Goal: Information Seeking & Learning: Compare options

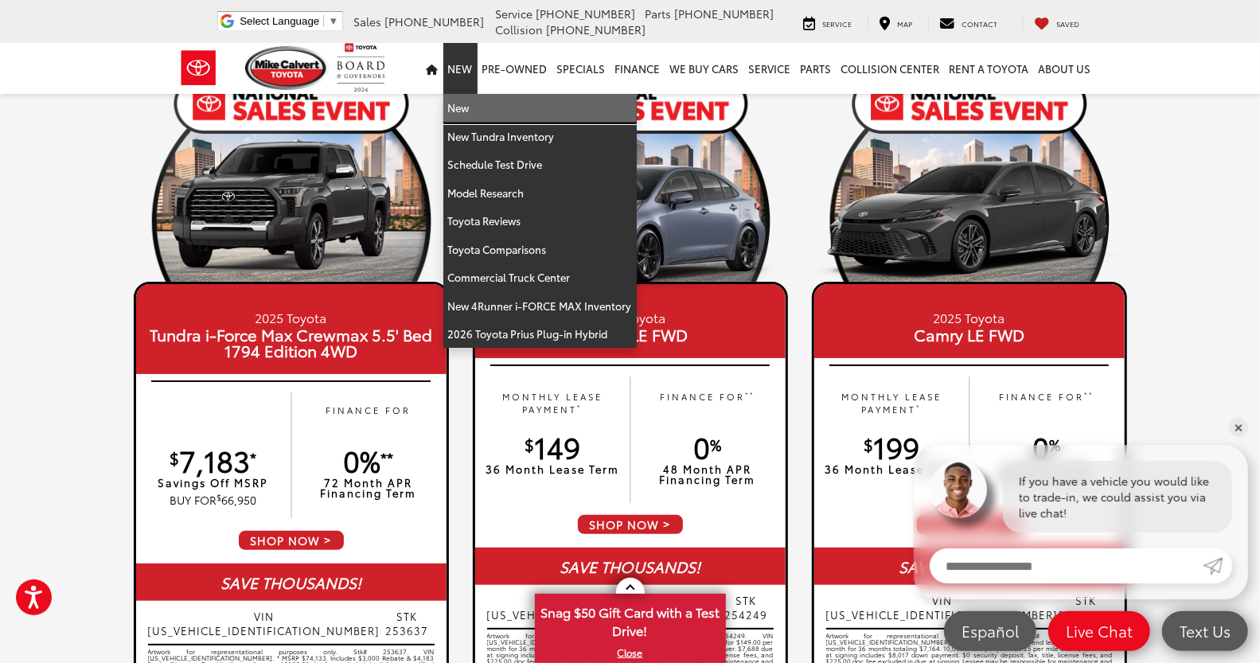
click at [464, 104] on link "New" at bounding box center [539, 108] width 193 height 29
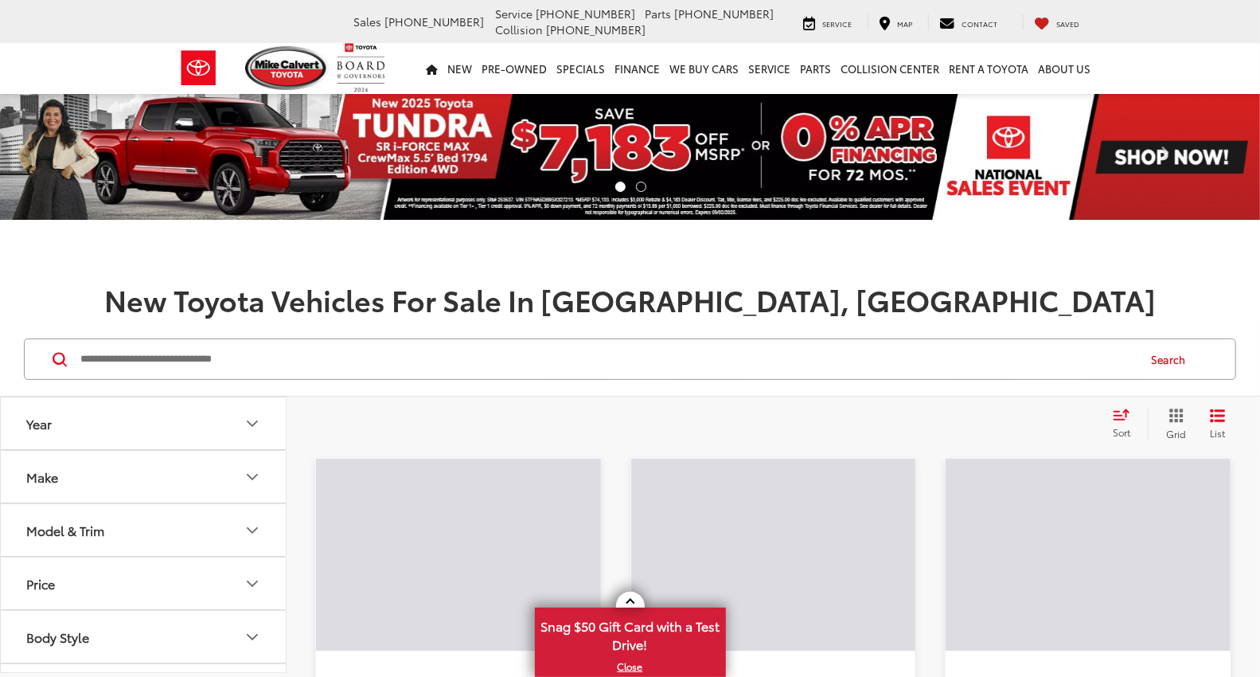
click at [257, 364] on input "Search by Make, Model, or Keyword" at bounding box center [607, 359] width 1057 height 38
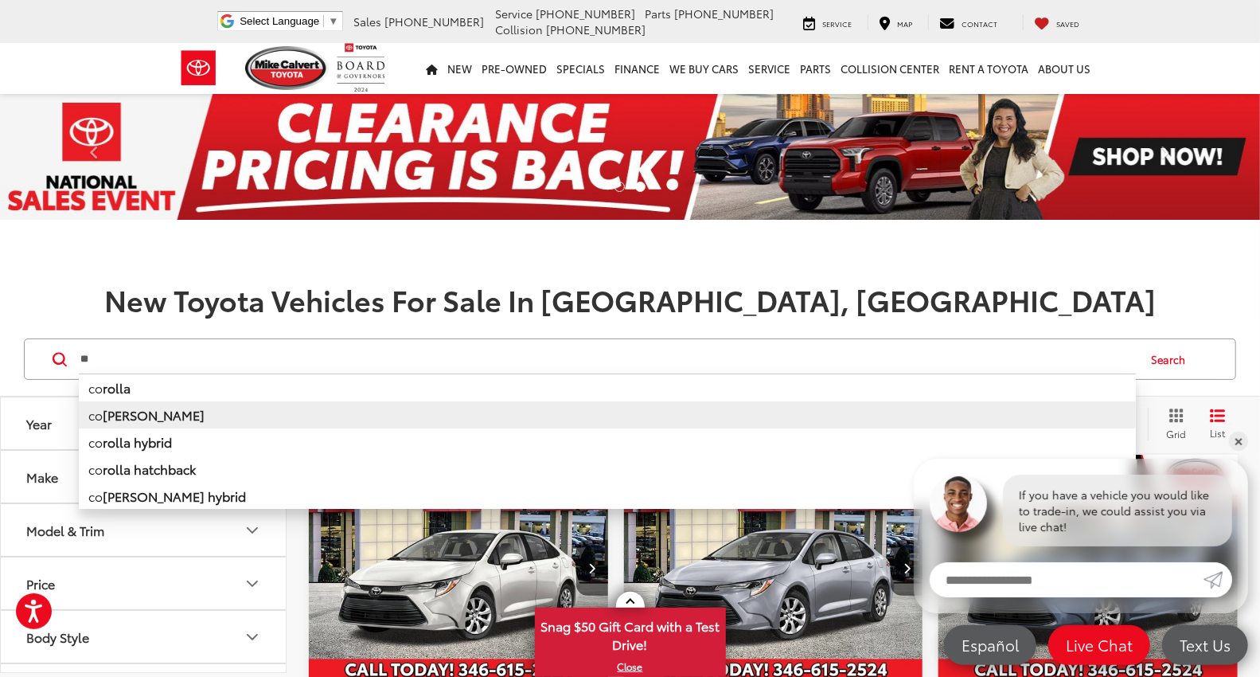
click at [153, 418] on b "rolla cross" at bounding box center [154, 414] width 102 height 18
type input "**********"
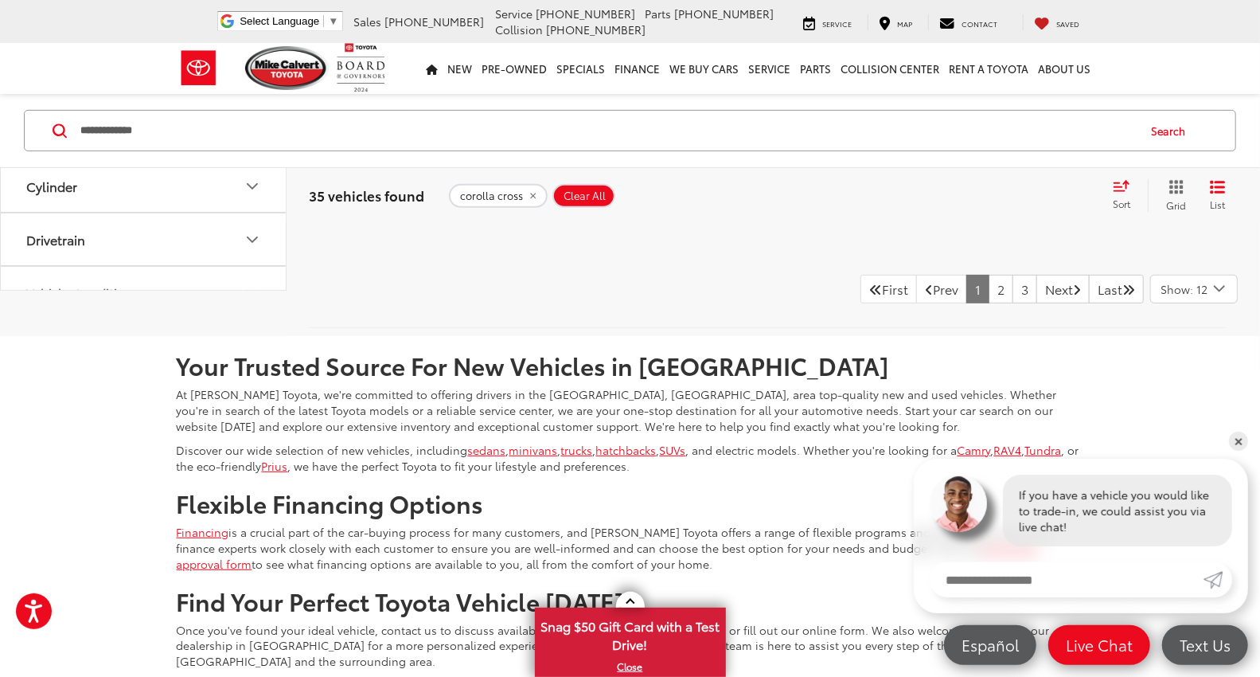
scroll to position [4158, 0]
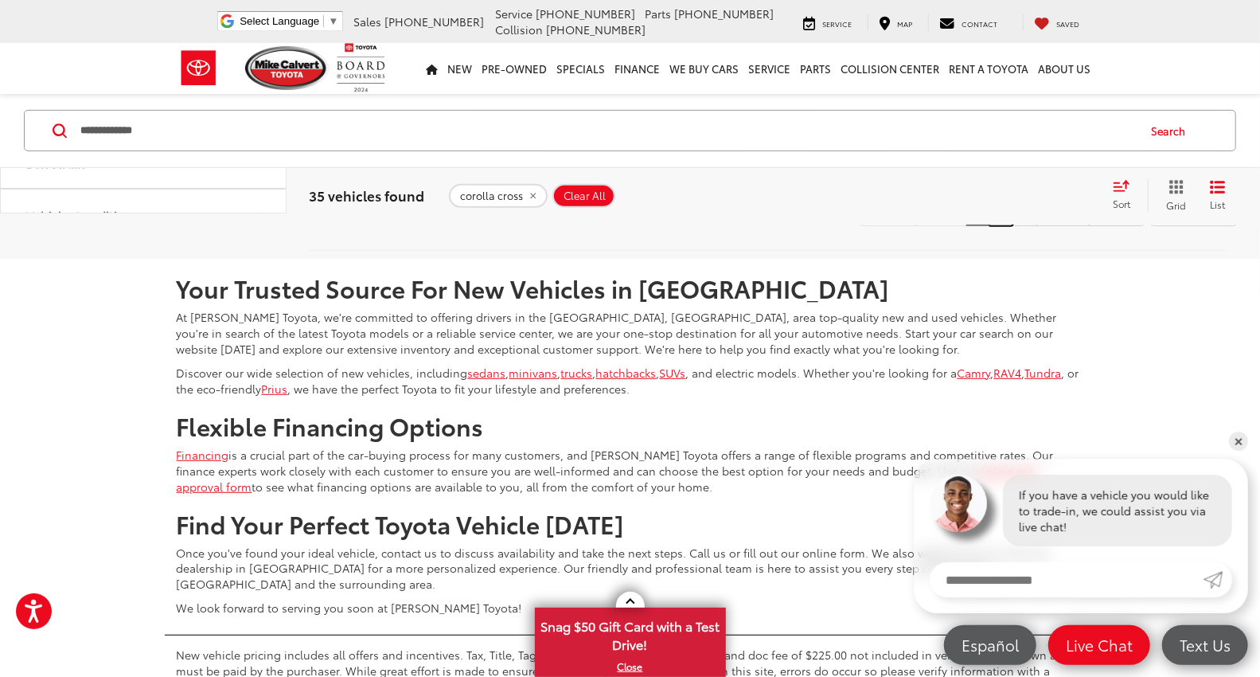
click at [989, 226] on link "2" at bounding box center [1001, 211] width 25 height 29
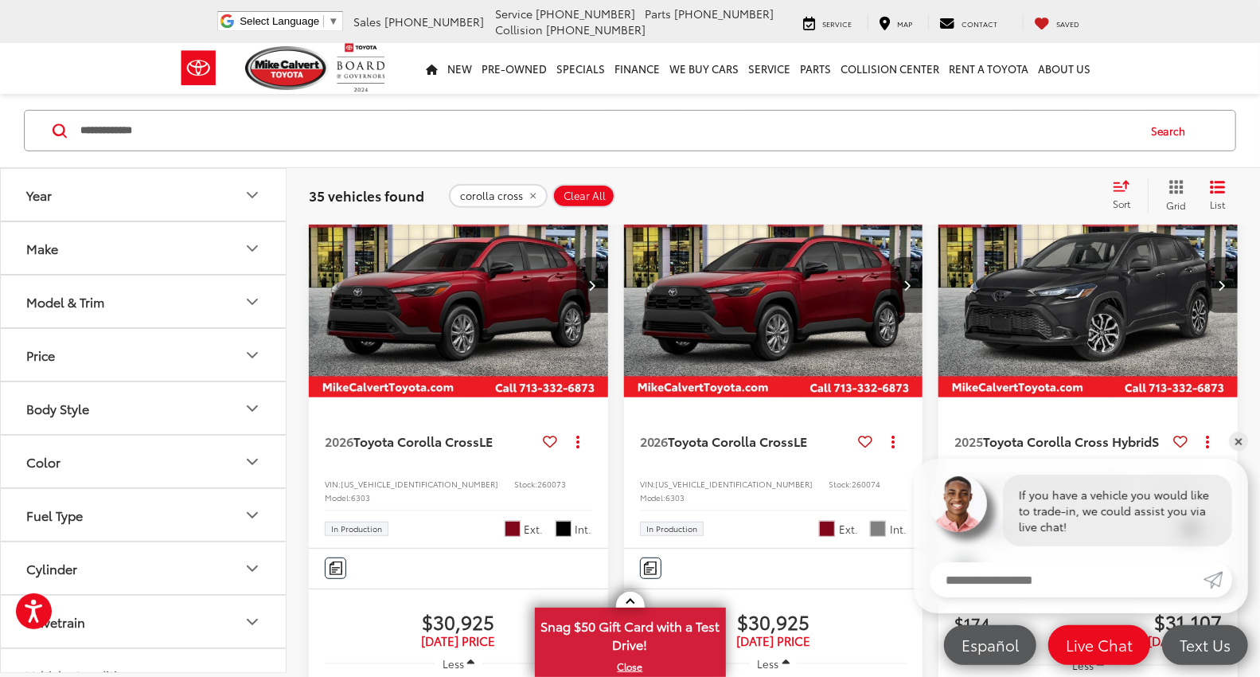
scroll to position [229, 0]
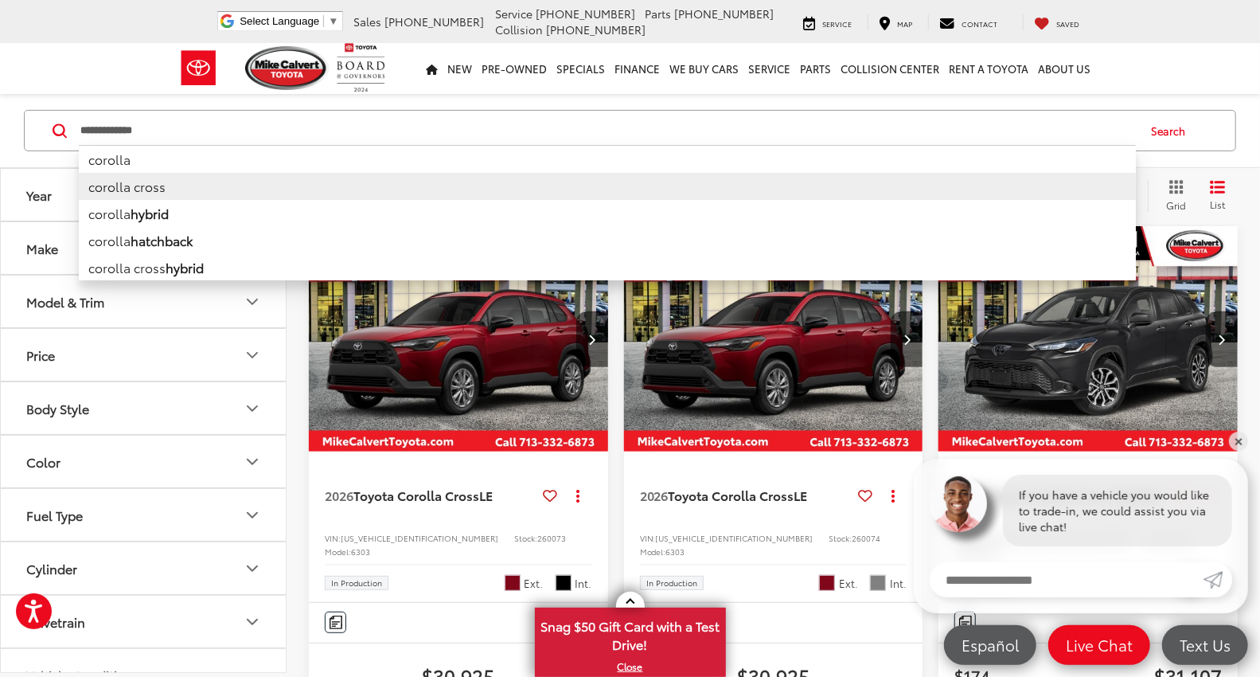
click at [307, 131] on input "**********" at bounding box center [607, 130] width 1057 height 38
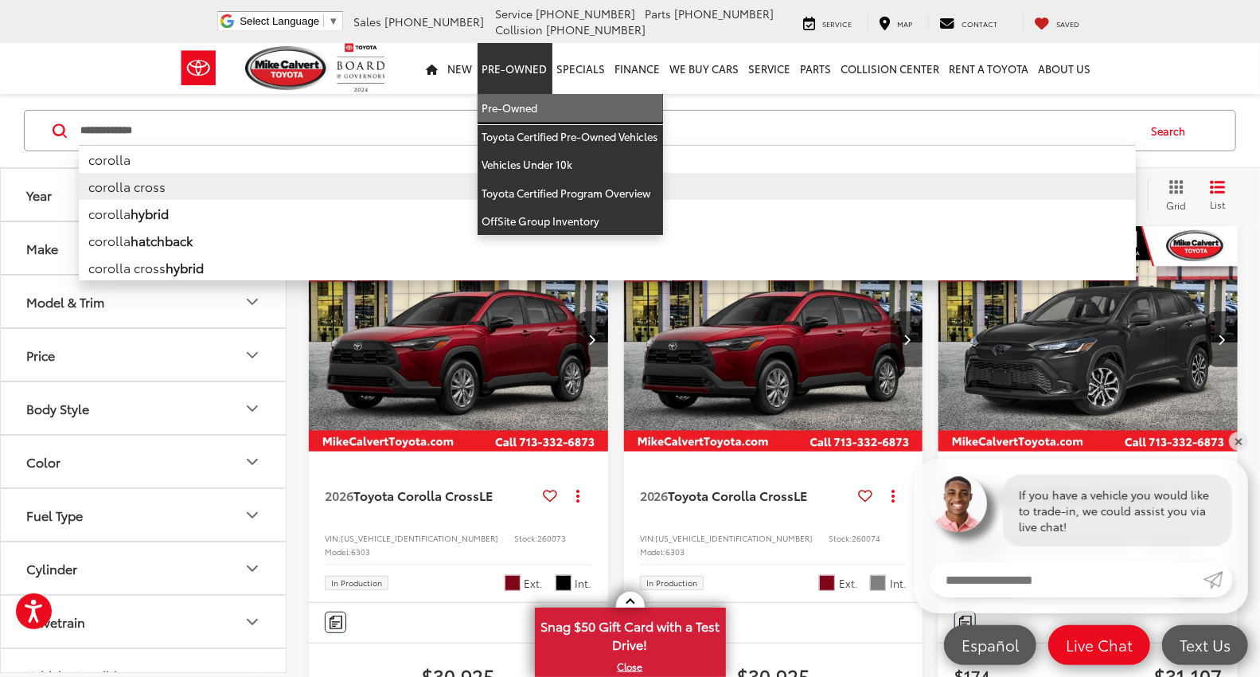
click at [524, 102] on link "Pre-Owned" at bounding box center [571, 108] width 186 height 29
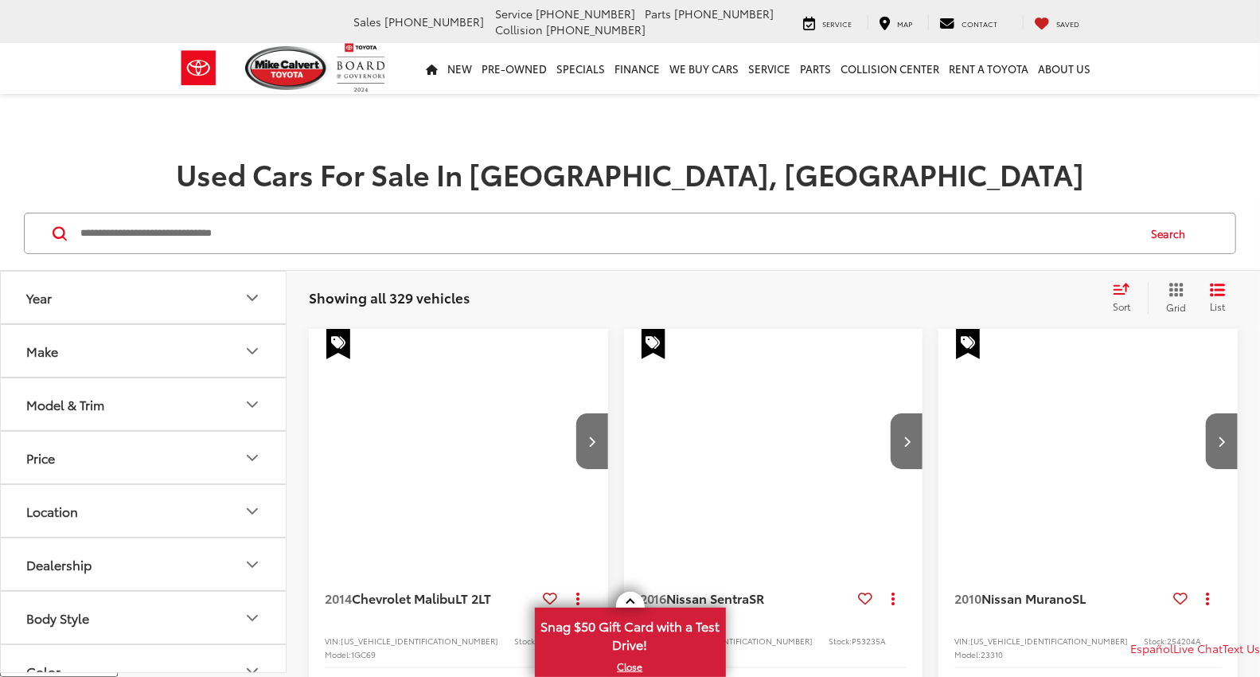
click at [160, 244] on input "Search by Make, Model, or Keyword" at bounding box center [607, 233] width 1057 height 38
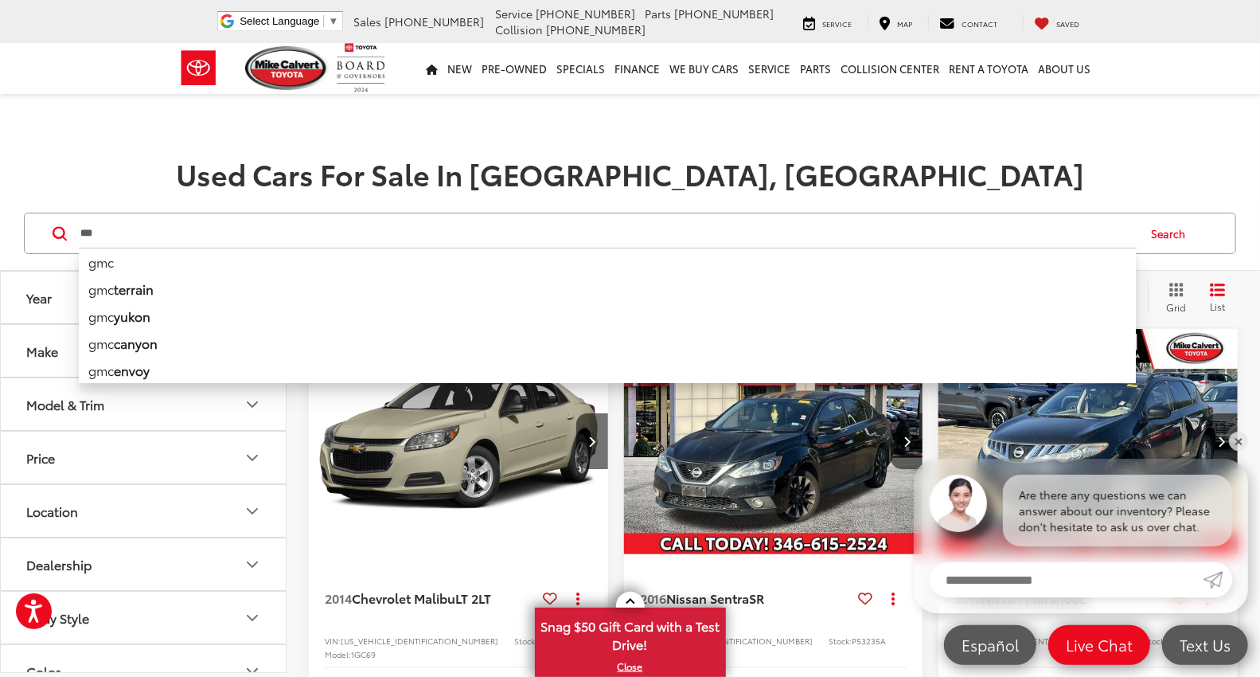
click at [154, 368] on li "gmc envoy" at bounding box center [607, 370] width 1057 height 27
type input "*********"
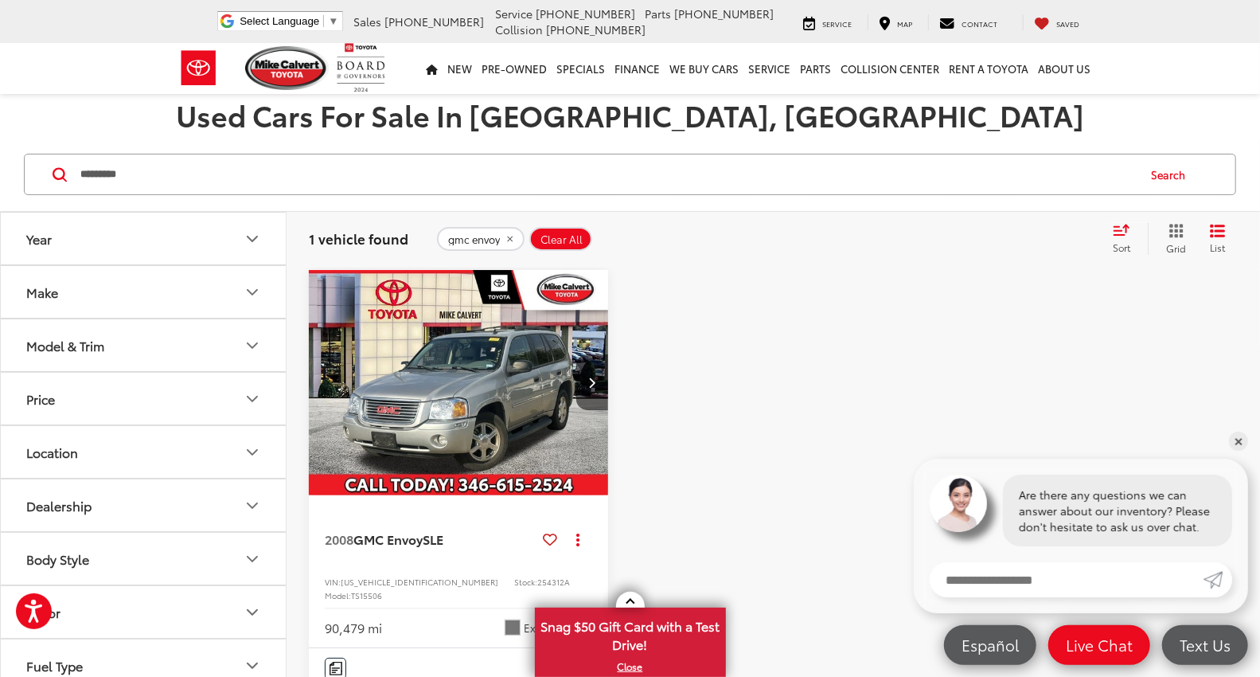
scroll to position [177, 0]
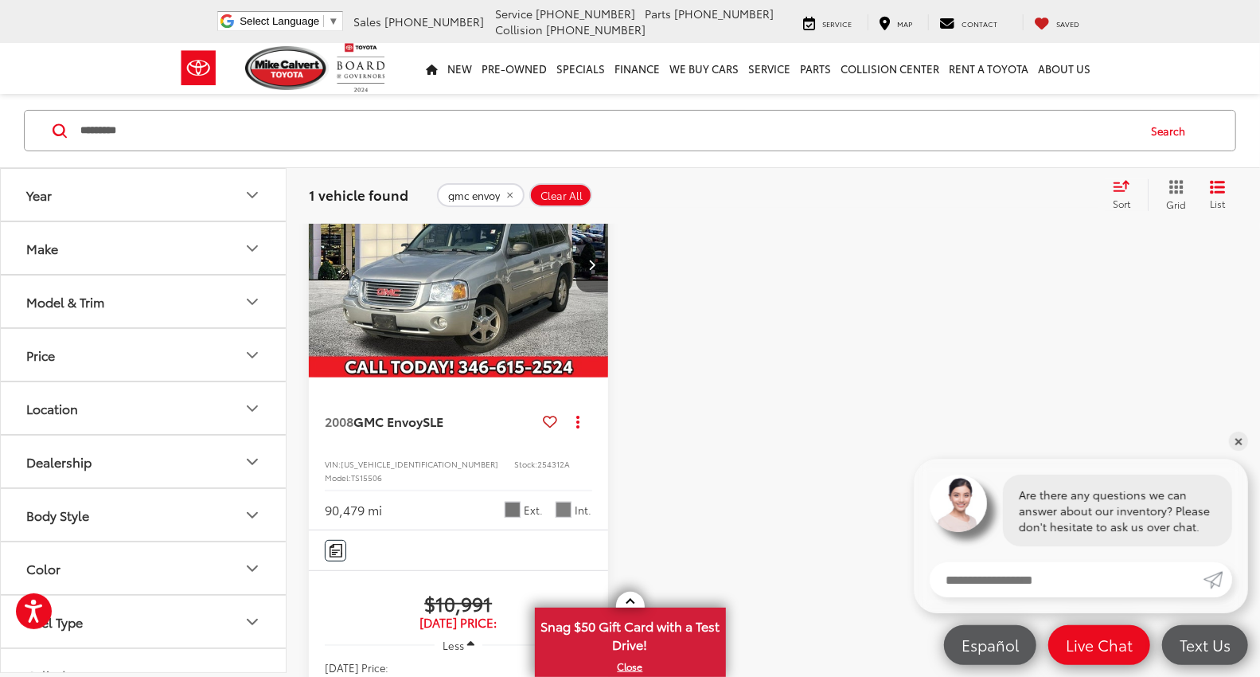
click at [627, 385] on div at bounding box center [773, 552] width 299 height 801
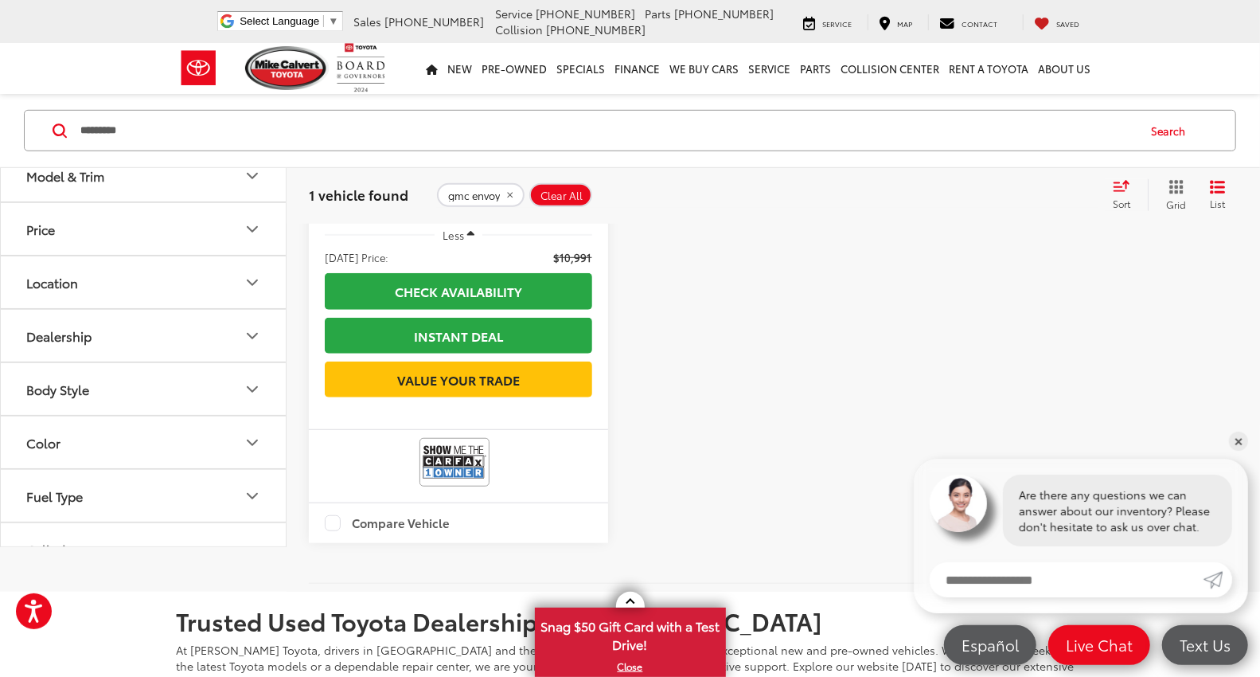
scroll to position [619, 0]
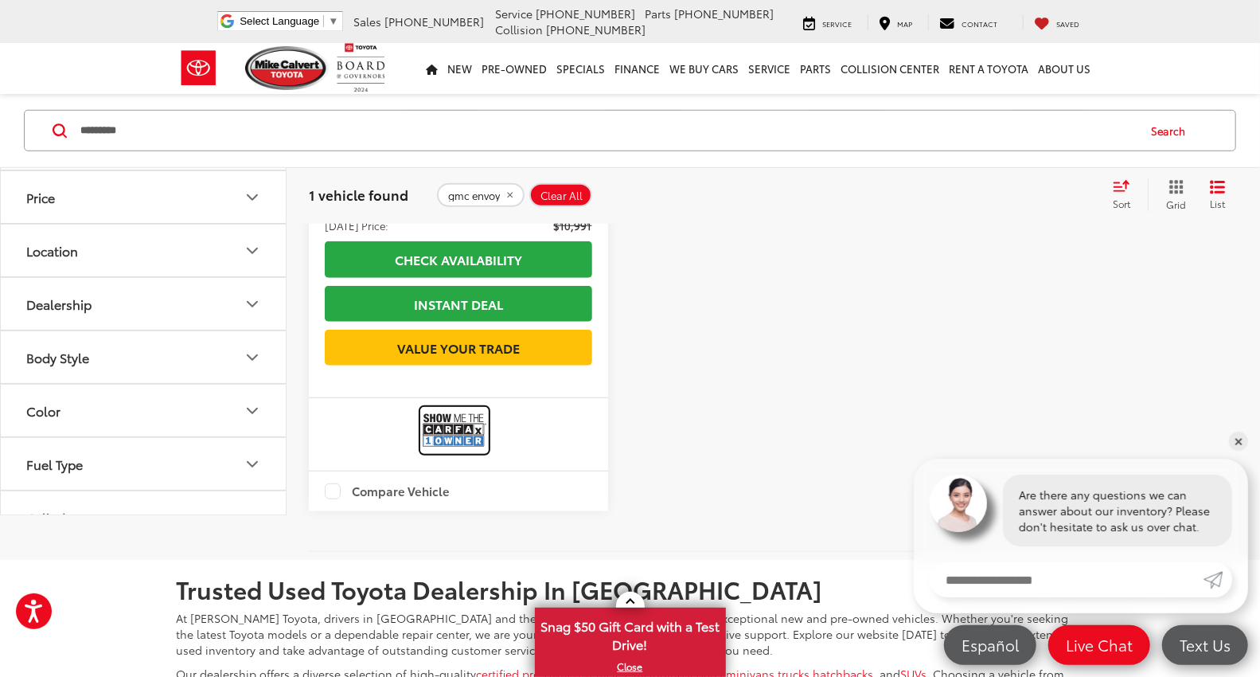
click at [459, 451] on img at bounding box center [455, 430] width 64 height 42
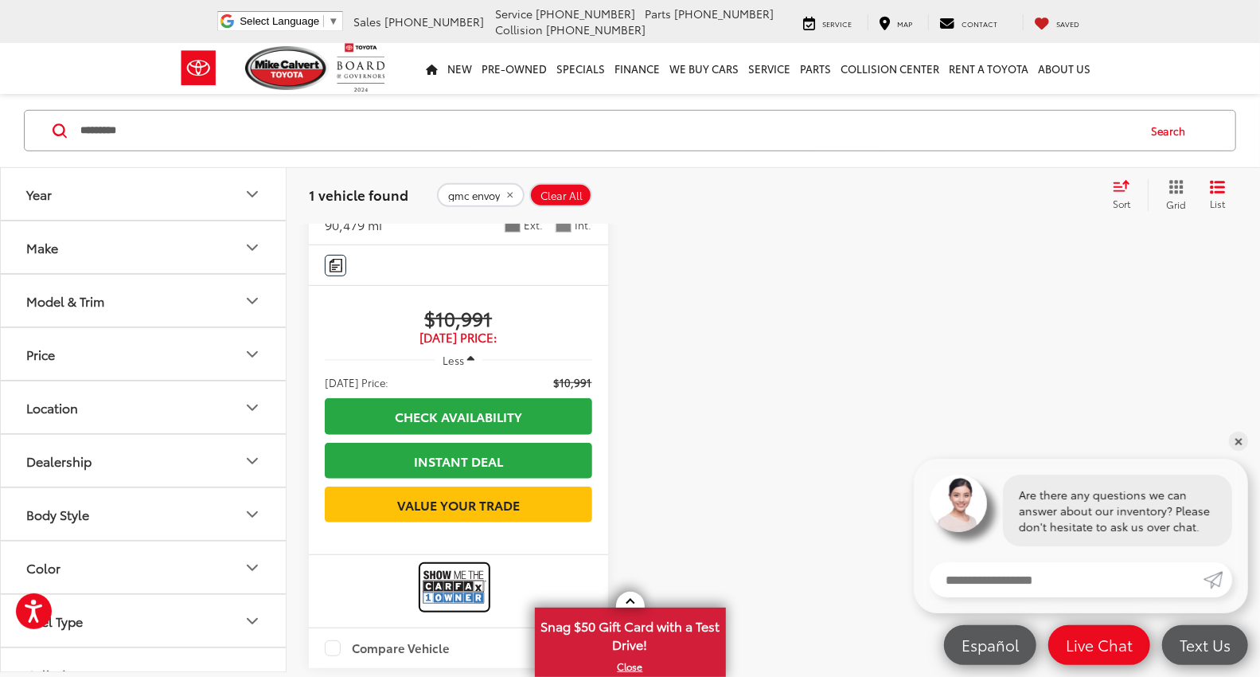
scroll to position [707, 0]
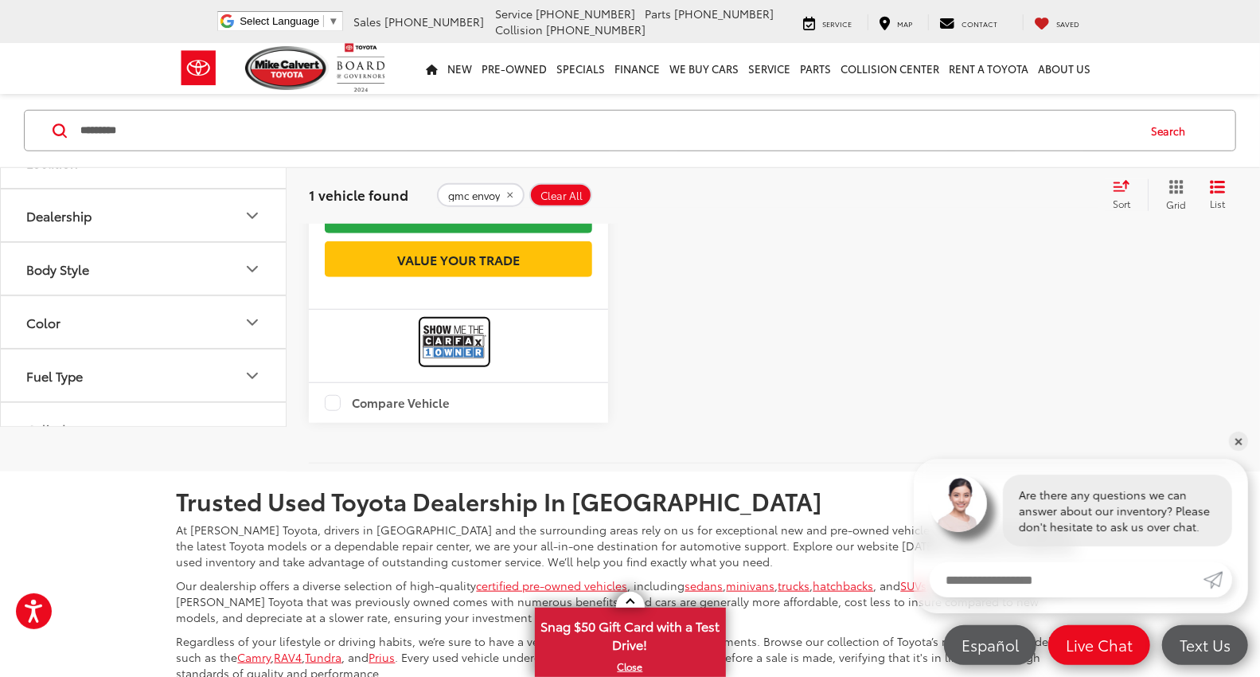
click at [434, 363] on img at bounding box center [455, 342] width 64 height 42
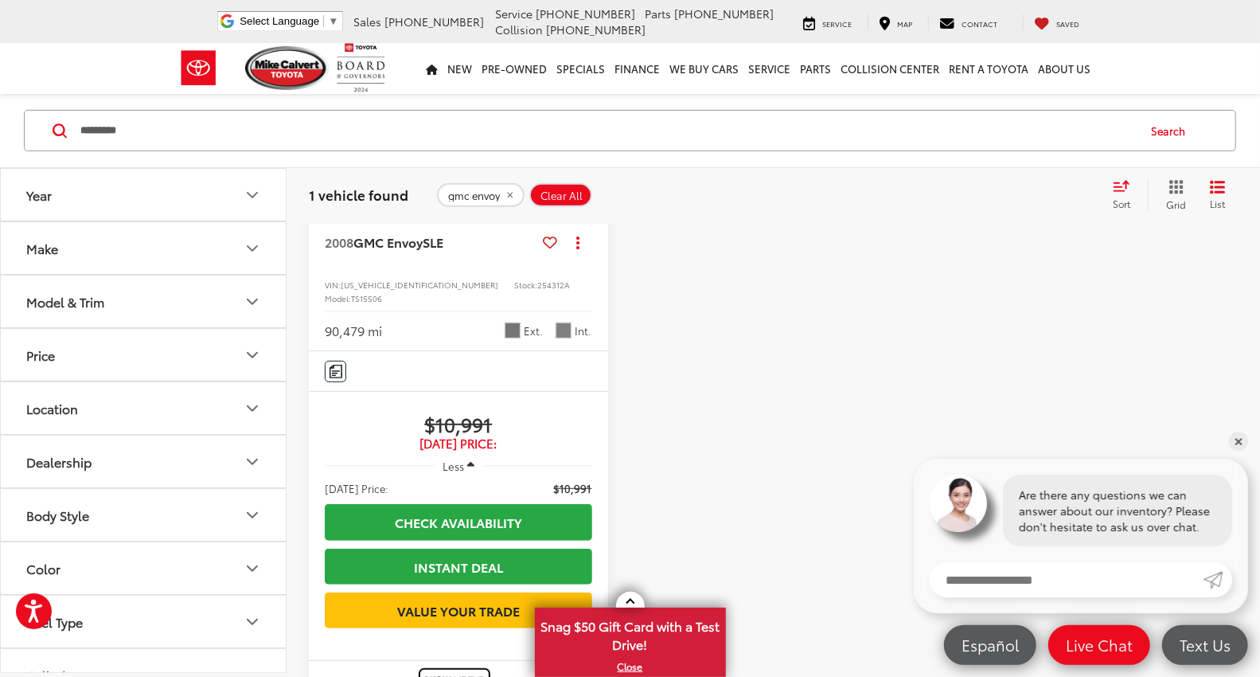
scroll to position [354, 0]
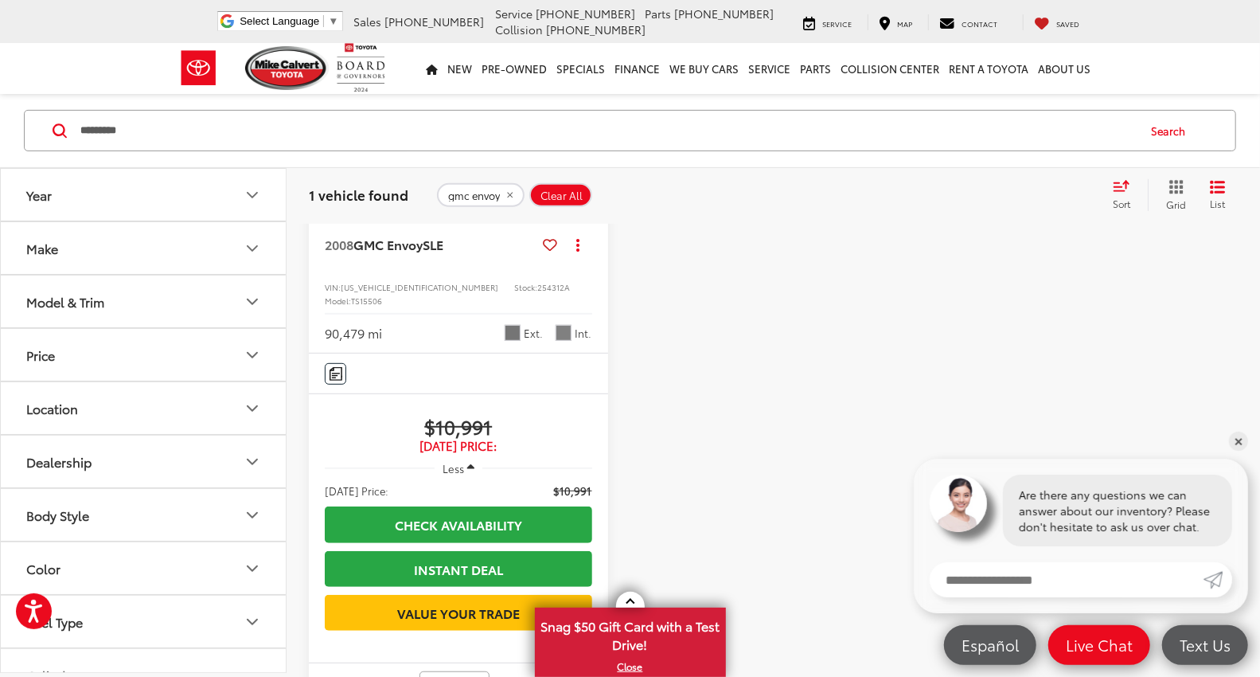
drag, startPoint x: 829, startPoint y: 232, endPoint x: 757, endPoint y: 221, distance: 72.5
click at [829, 232] on div at bounding box center [773, 375] width 299 height 801
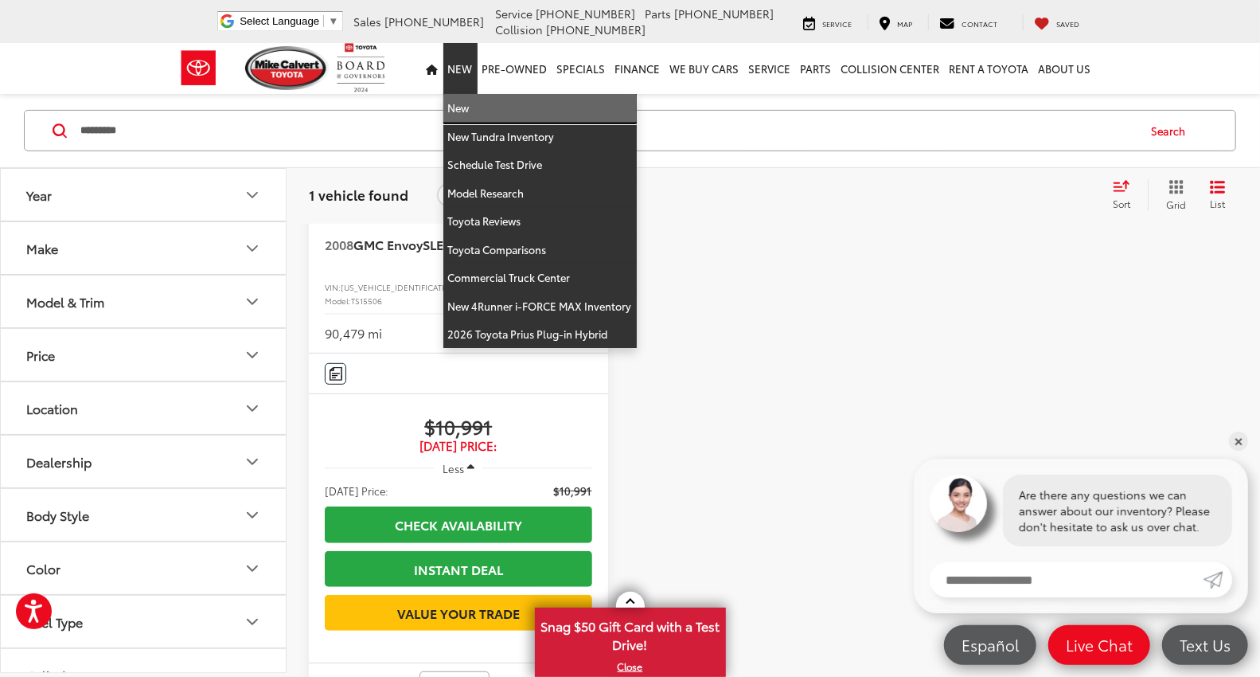
click at [462, 109] on link "New" at bounding box center [539, 108] width 193 height 29
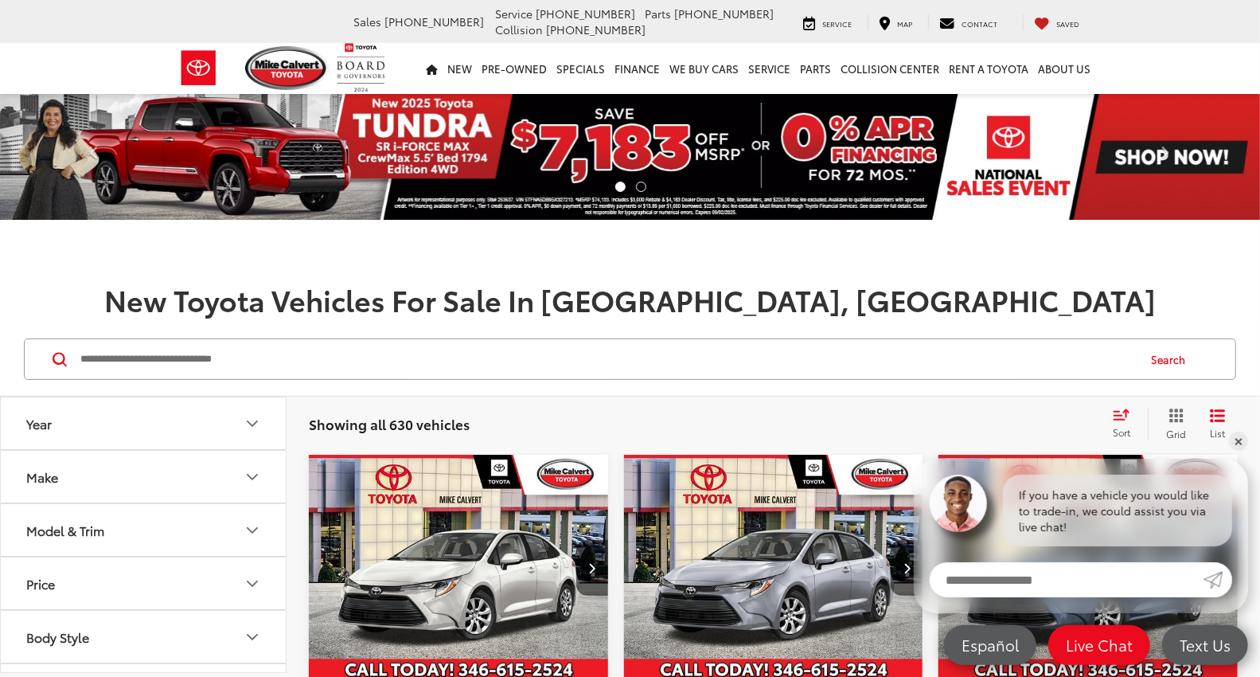
click at [193, 365] on input "Search by Make, Model, or Keyword" at bounding box center [607, 359] width 1057 height 38
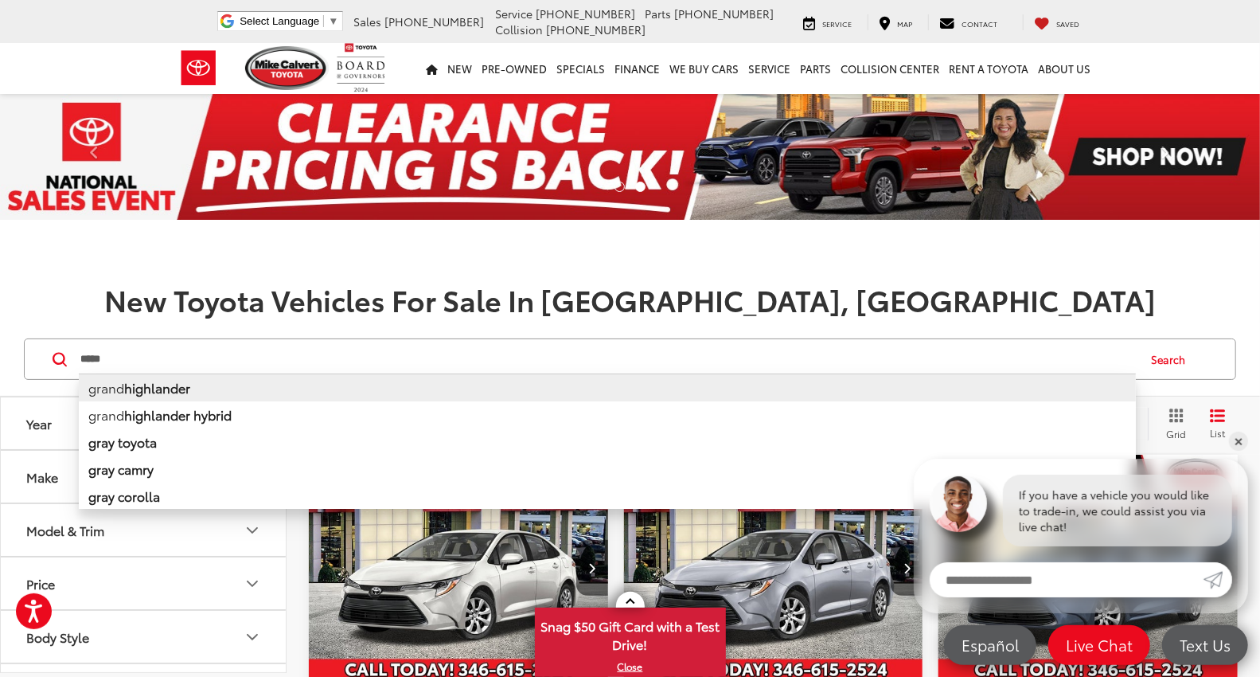
click at [174, 391] on b "highlander" at bounding box center [157, 387] width 66 height 18
type input "**********"
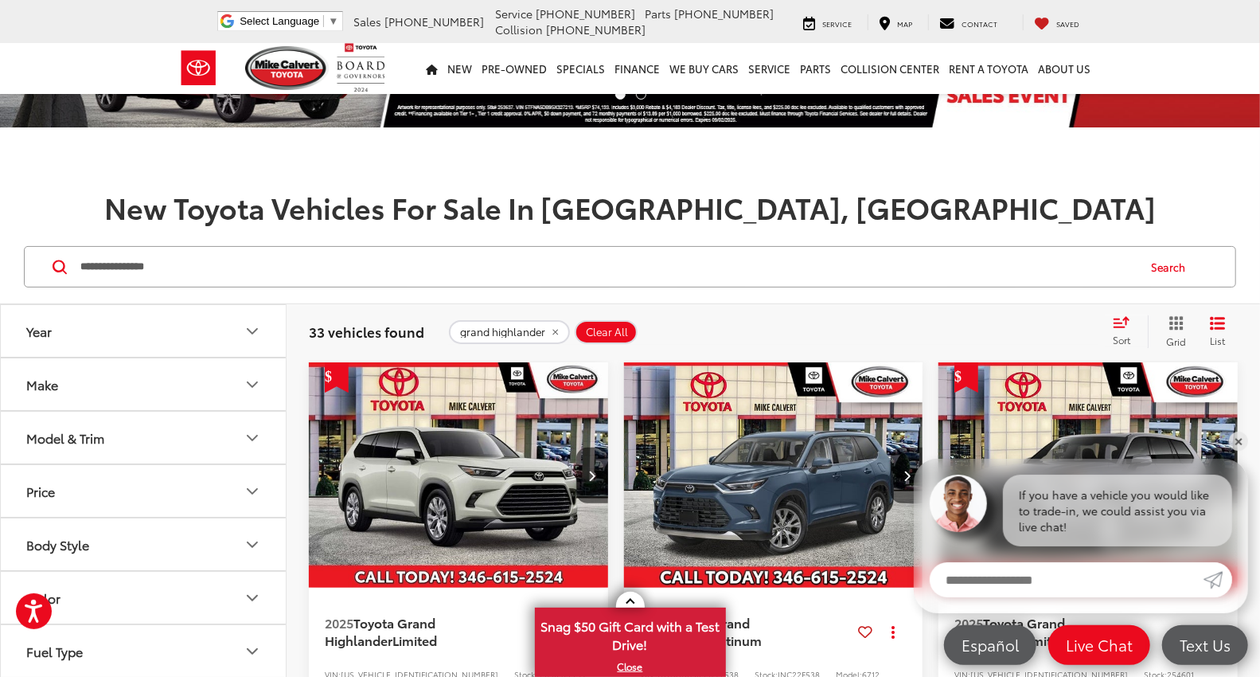
scroll to position [88, 0]
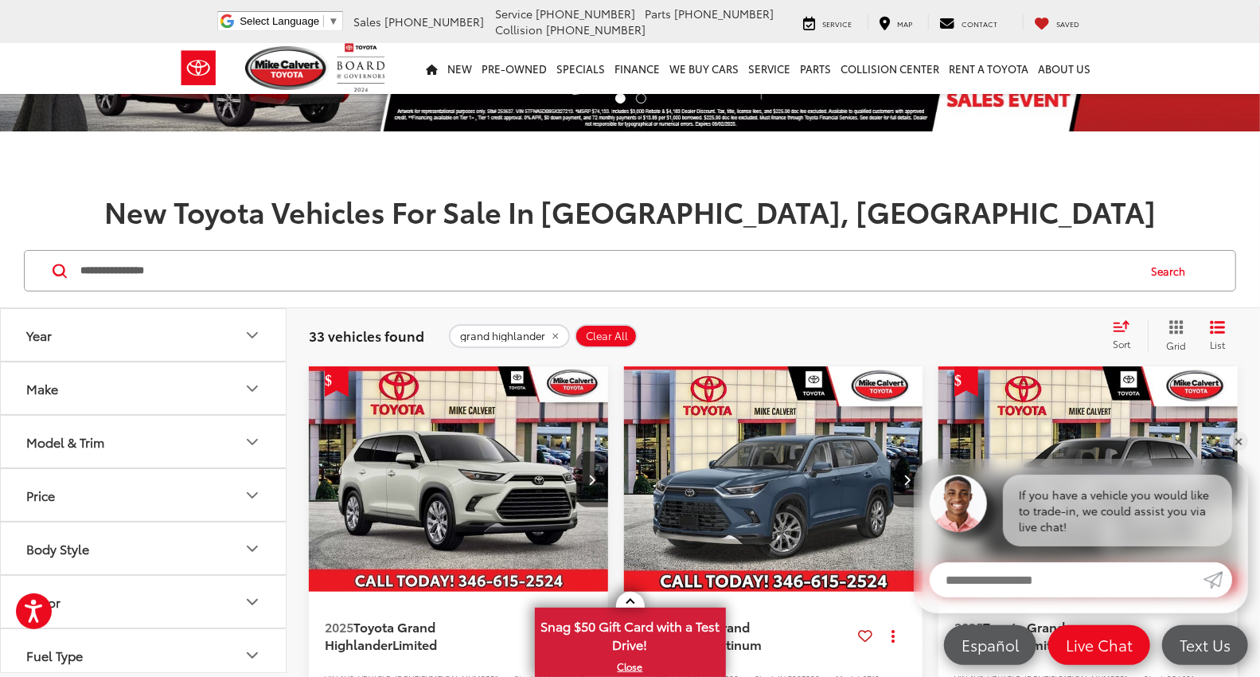
click at [426, 464] on img "2025 Toyota Grand Highlander Limited 0" at bounding box center [459, 479] width 302 height 226
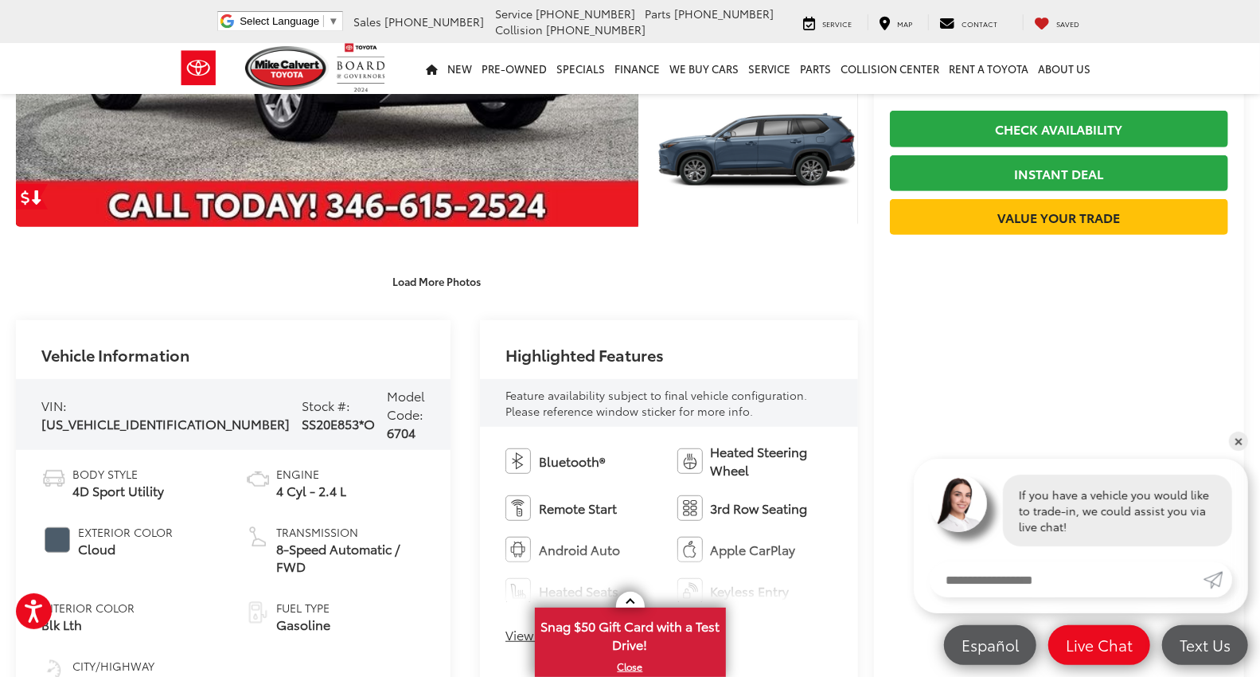
scroll to position [530, 0]
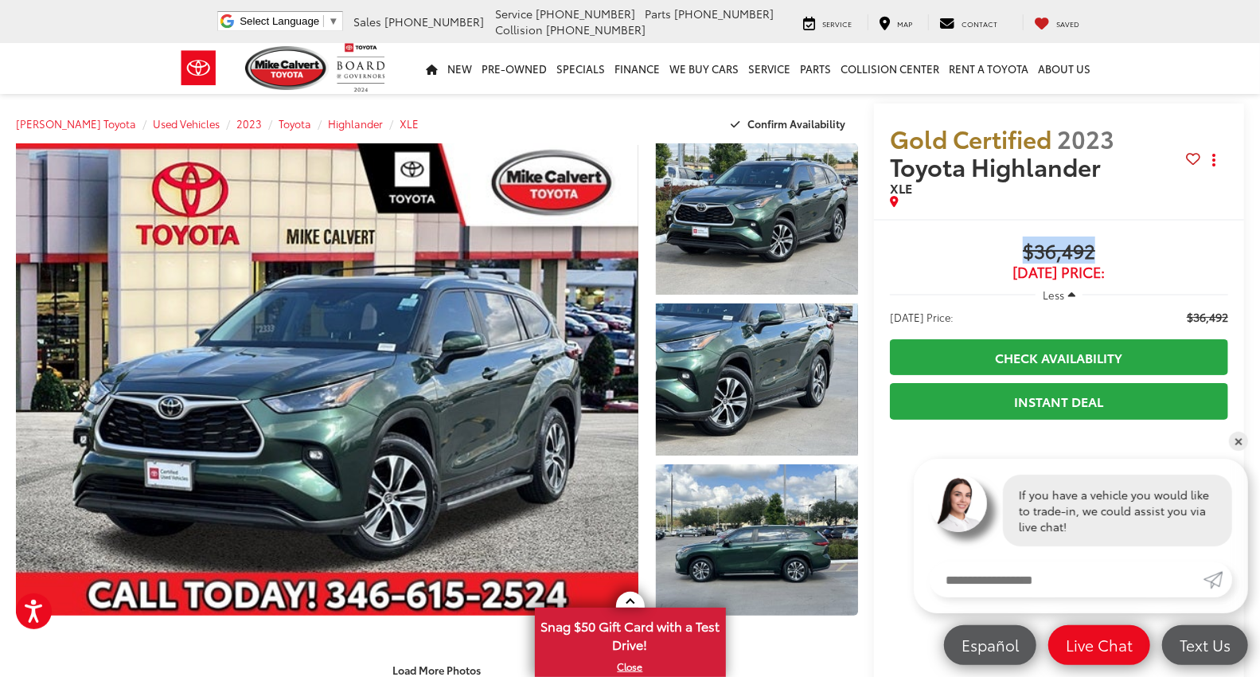
drag, startPoint x: 1110, startPoint y: 244, endPoint x: 996, endPoint y: 240, distance: 113.9
click at [996, 240] on span "$36,492" at bounding box center [1059, 252] width 338 height 24
copy span "$36,492"
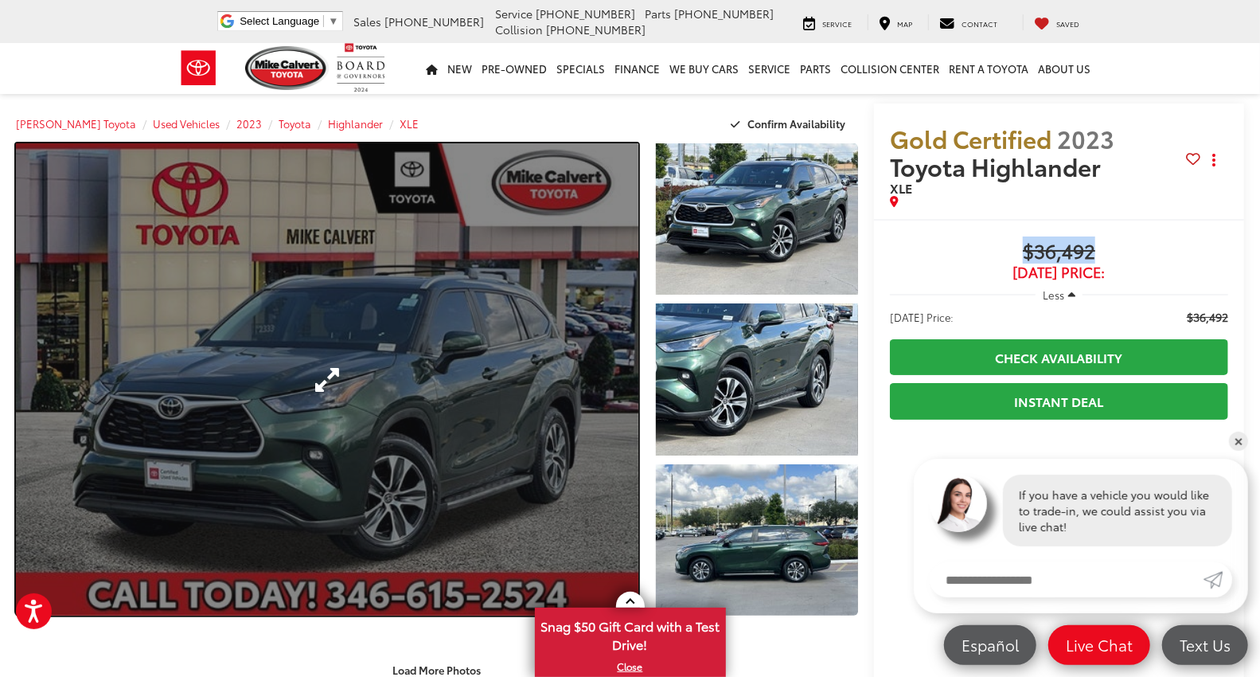
click at [364, 382] on link "Expand Photo 0" at bounding box center [327, 379] width 623 height 472
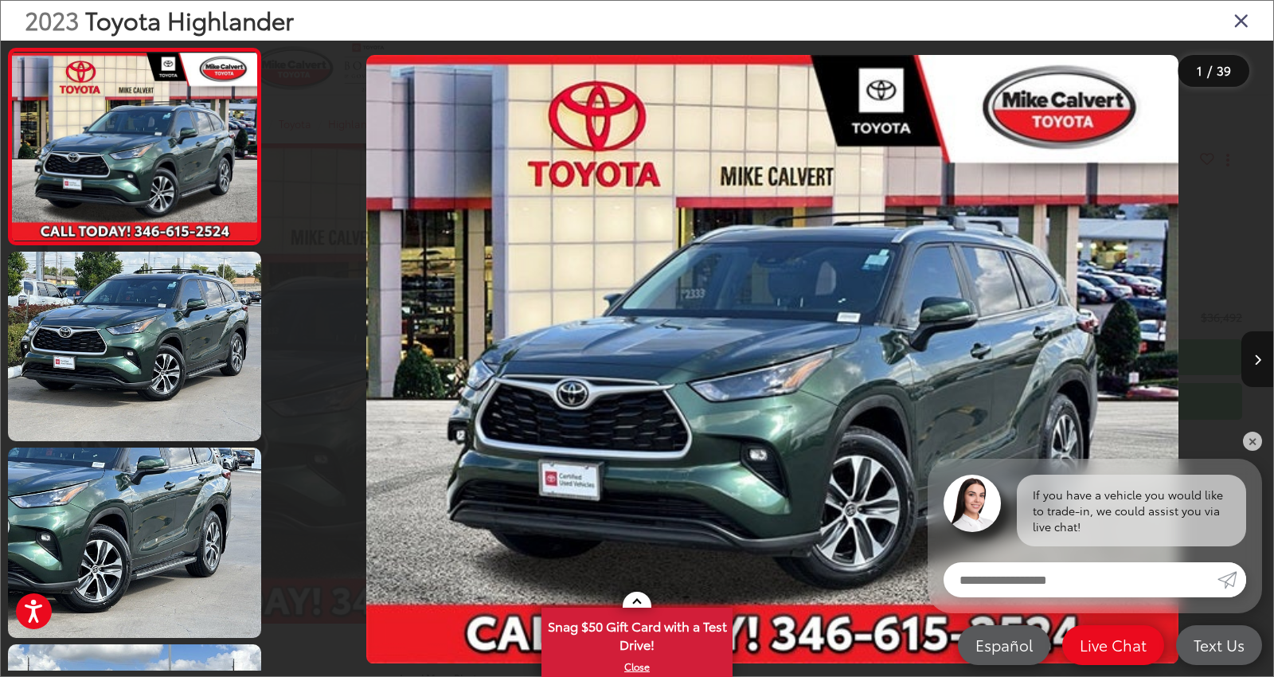
click at [1237, 22] on icon "Close gallery" at bounding box center [1241, 20] width 16 height 21
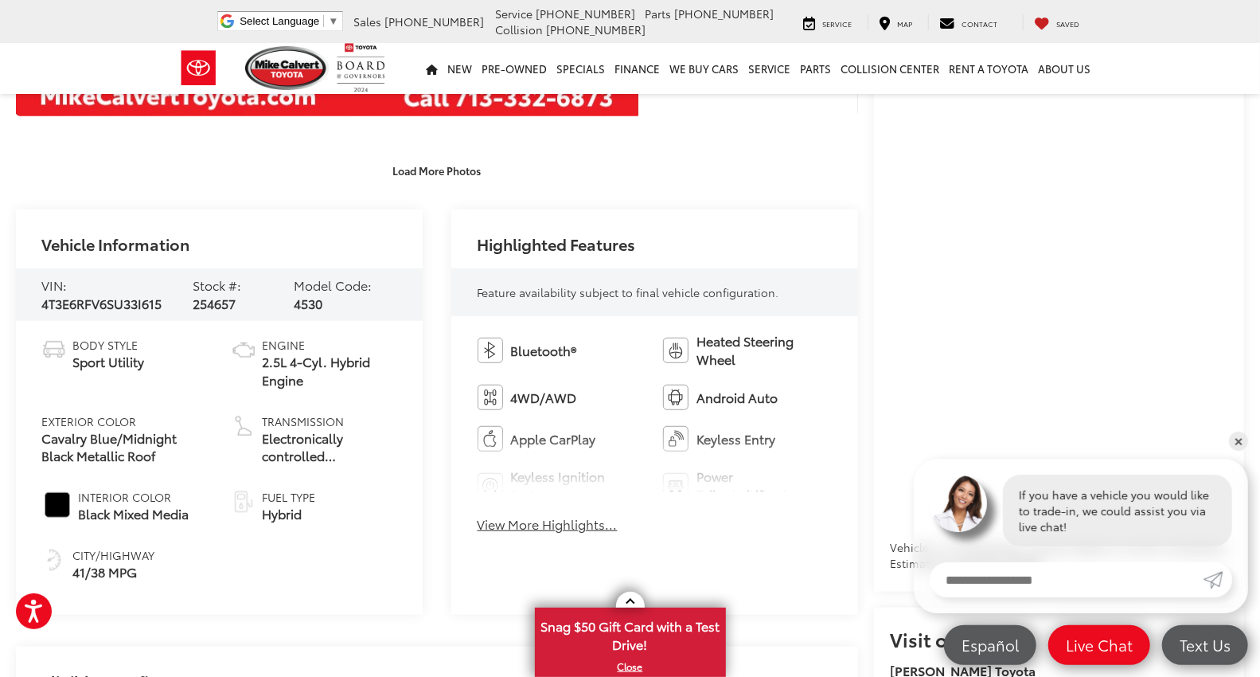
scroll to position [530, 0]
